Goal: Information Seeking & Learning: Compare options

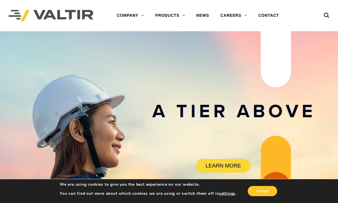
click at [187, 50] on link "CRASH CUSHIONS" at bounding box center [185, 49] width 71 height 11
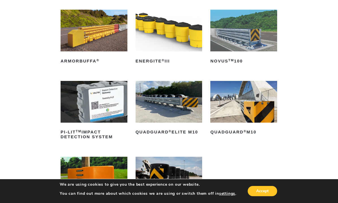
scroll to position [83, 0]
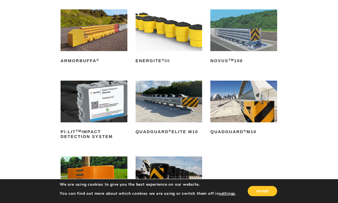
click at [252, 106] on img at bounding box center [244, 101] width 67 height 42
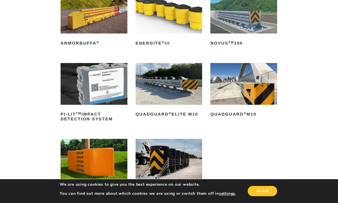
click at [175, 90] on img at bounding box center [169, 84] width 67 height 42
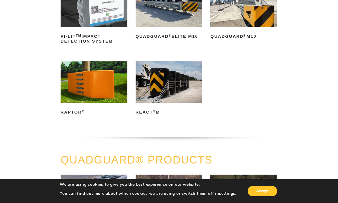
scroll to position [180, 0]
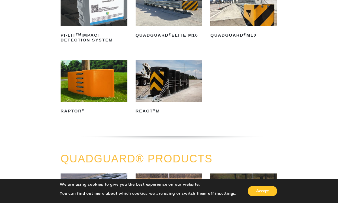
click at [88, 90] on img at bounding box center [94, 81] width 67 height 42
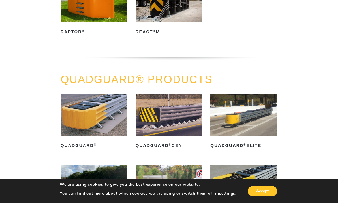
scroll to position [258, 0]
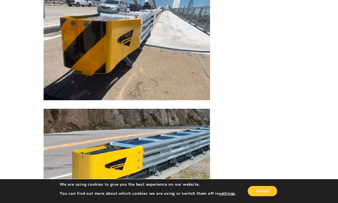
scroll to position [1338, 0]
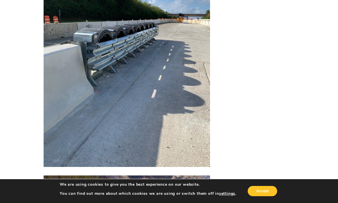
scroll to position [1535, 0]
click at [263, 196] on button "Accept" at bounding box center [262, 191] width 29 height 10
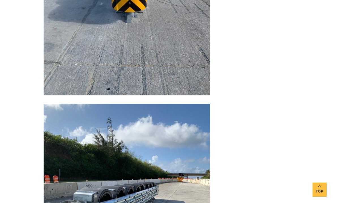
scroll to position [1369, 0]
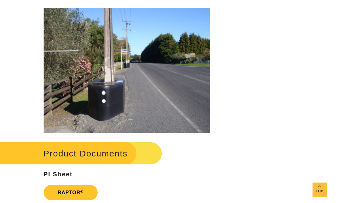
scroll to position [702, 0]
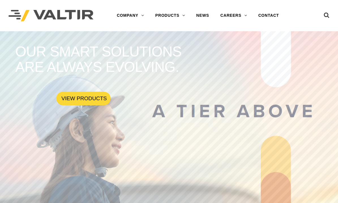
click at [175, 95] on link "GUARDRAIL" at bounding box center [185, 94] width 71 height 11
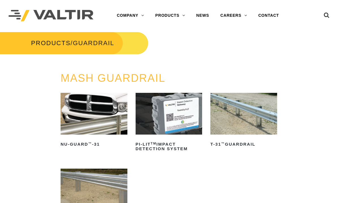
click at [175, 37] on link "BARRIERS" at bounding box center [185, 38] width 71 height 11
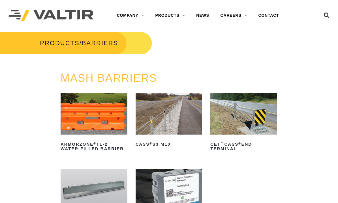
click at [177, 48] on link "CRASH CUSHIONS" at bounding box center [185, 49] width 71 height 11
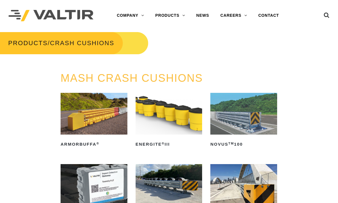
click at [175, 59] on link "DELINEATORS" at bounding box center [185, 60] width 71 height 11
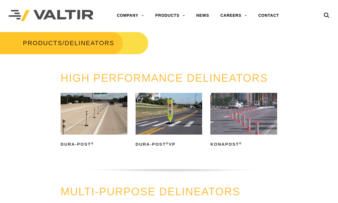
click at [181, 73] on link "END TERMINALS" at bounding box center [185, 72] width 71 height 11
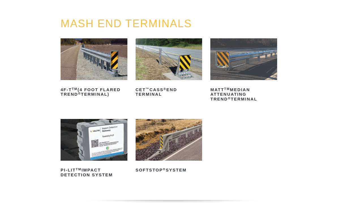
scroll to position [53, 0]
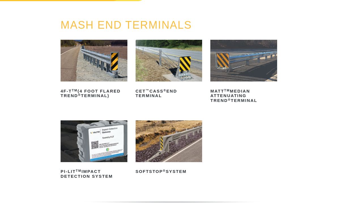
click at [183, 142] on img at bounding box center [169, 141] width 67 height 42
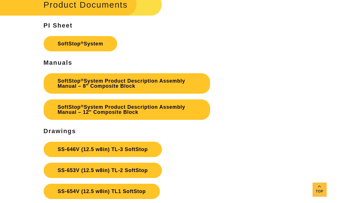
scroll to position [1430, 0]
